Goal: Transaction & Acquisition: Purchase product/service

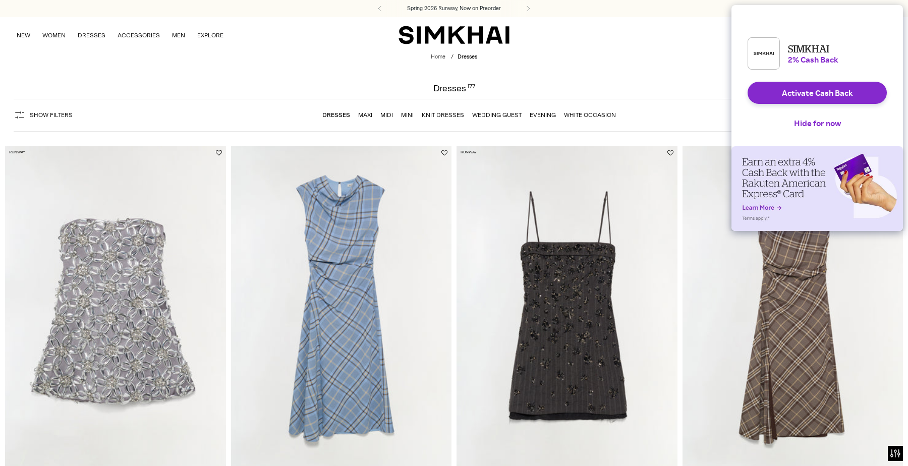
click at [499, 110] on nav "Dresses Maxi Midi Mini Knit Dresses Wedding Guest Evening White Occasion" at bounding box center [470, 114] width 294 height 21
click at [499, 116] on link "Wedding Guest" at bounding box center [496, 115] width 49 height 7
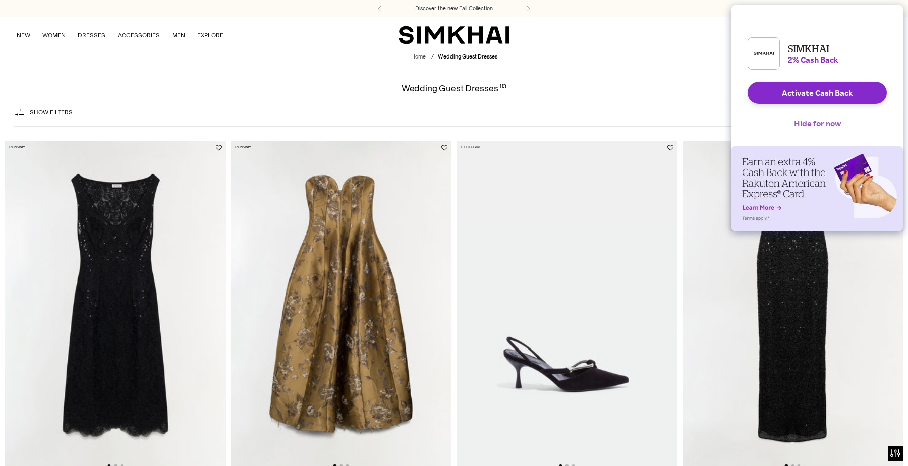
click at [811, 133] on button "Hide for now" at bounding box center [817, 123] width 63 height 22
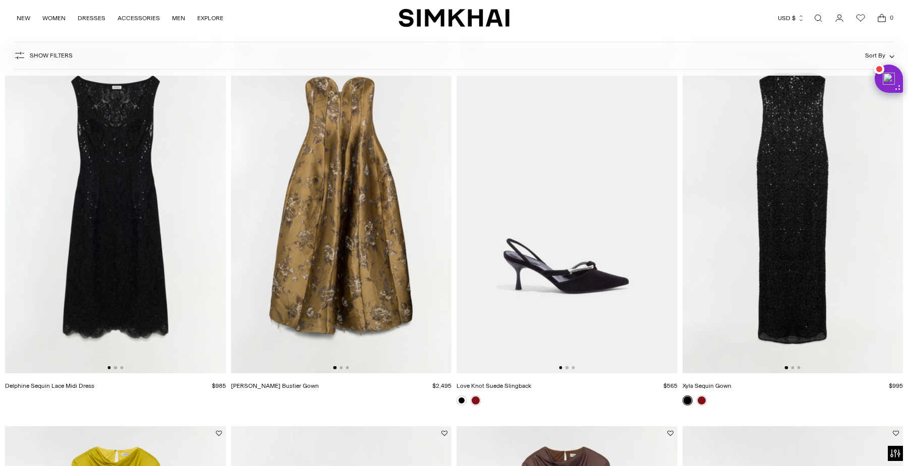
scroll to position [101, 0]
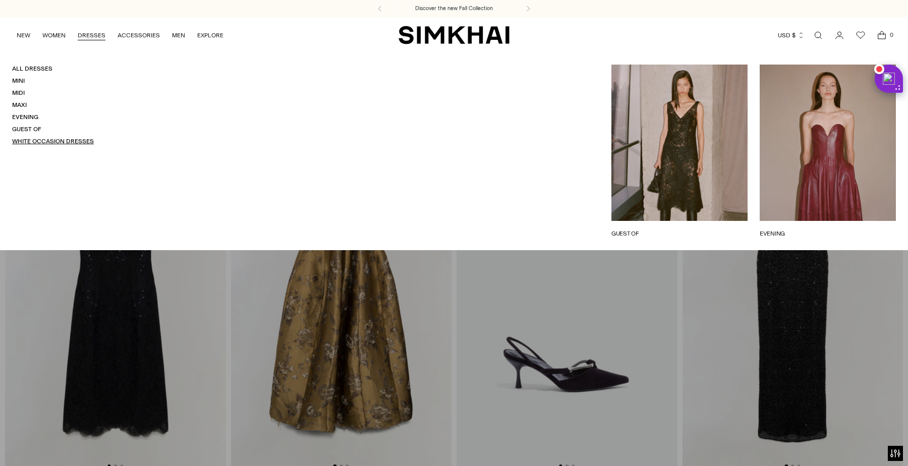
click at [29, 141] on link "White Occasion Dresses" at bounding box center [53, 141] width 82 height 7
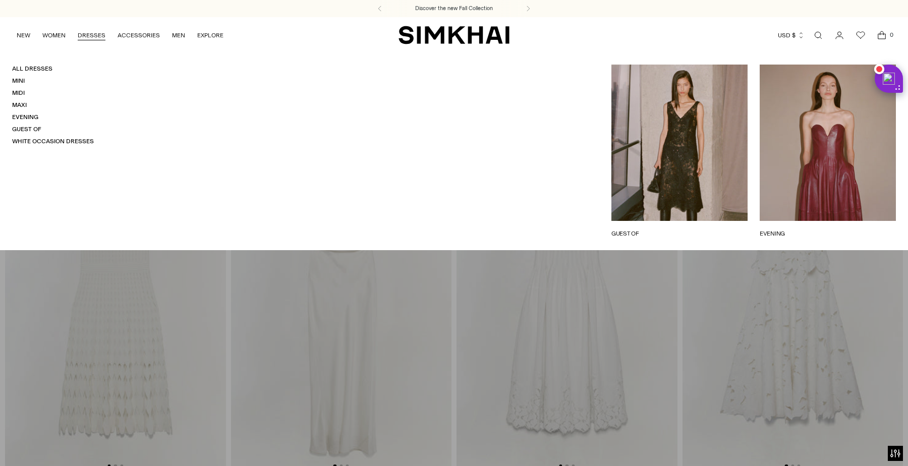
click at [23, 125] on h4 "Guest Of" at bounding box center [53, 129] width 82 height 9
click at [808, 229] on link "EVENING" at bounding box center [828, 233] width 136 height 9
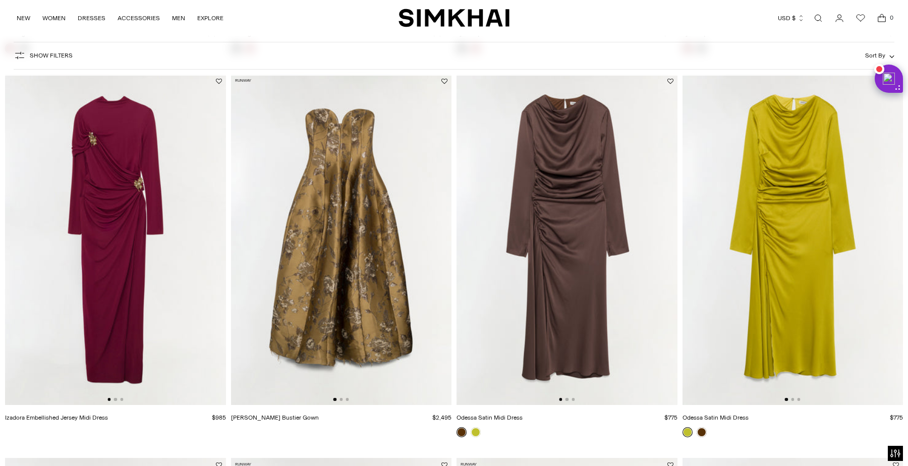
scroll to position [448, 0]
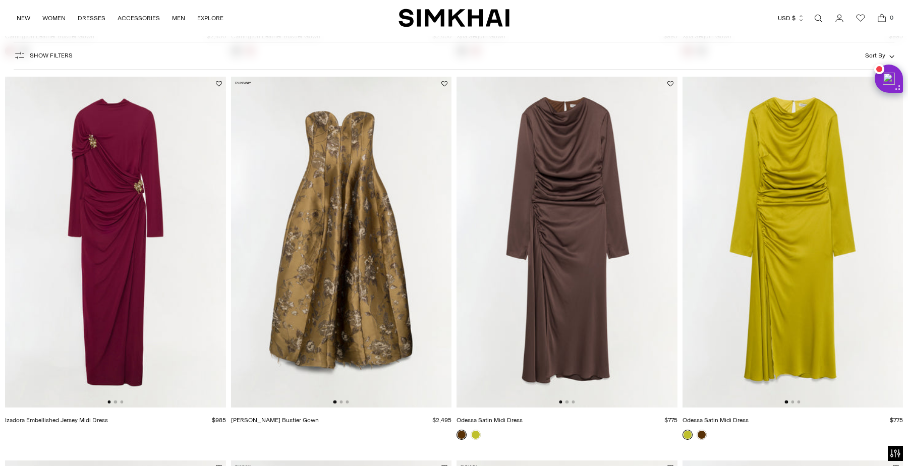
click at [622, 241] on img at bounding box center [567, 242] width 221 height 331
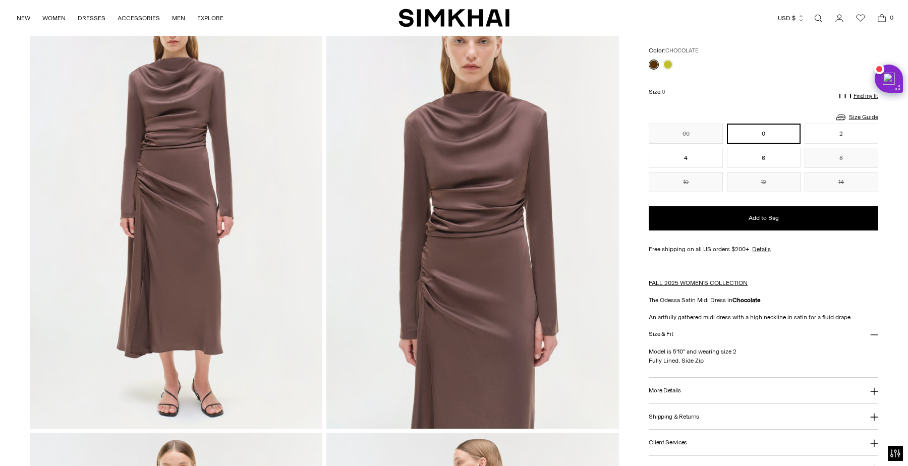
scroll to position [84, 0]
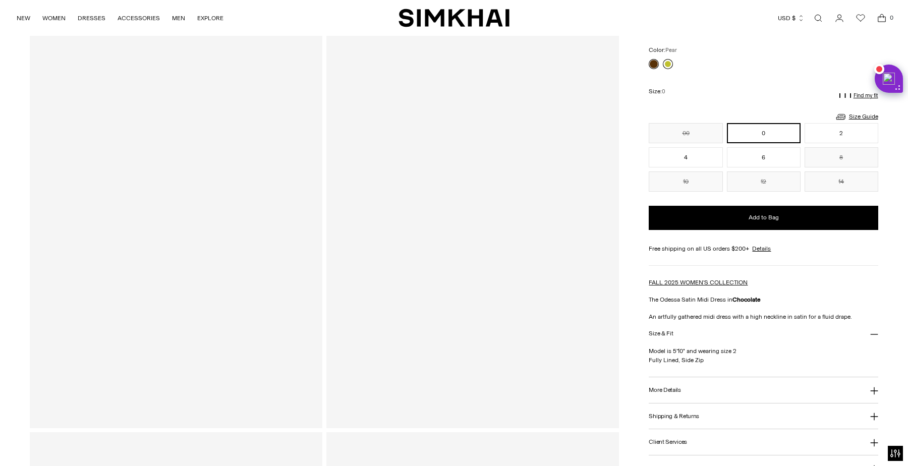
click at [669, 63] on link at bounding box center [668, 64] width 10 height 10
